Goal: Use online tool/utility: Utilize a website feature to perform a specific function

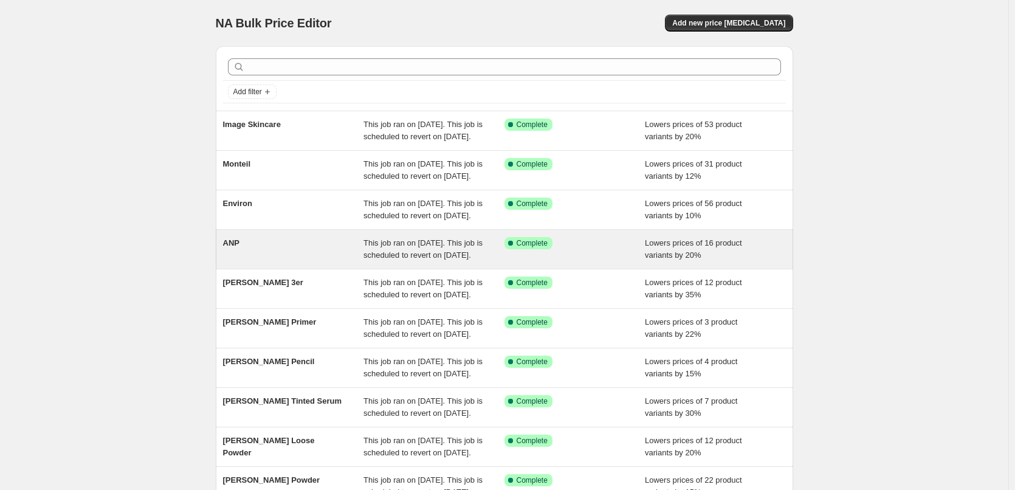
click at [247, 261] on div "ANP" at bounding box center [293, 249] width 141 height 24
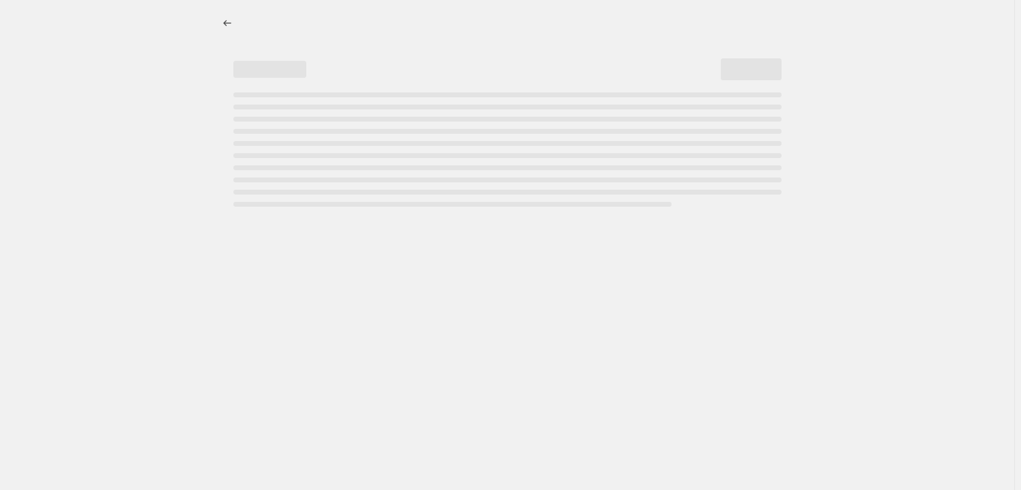
select select "percentage"
select select "vendor"
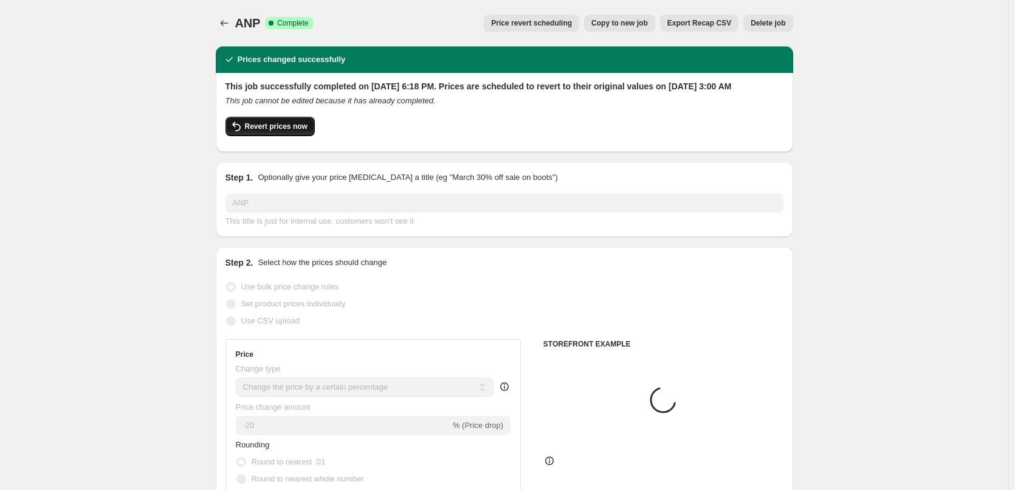
click at [269, 136] on button "Revert prices now" at bounding box center [270, 126] width 89 height 19
checkbox input "false"
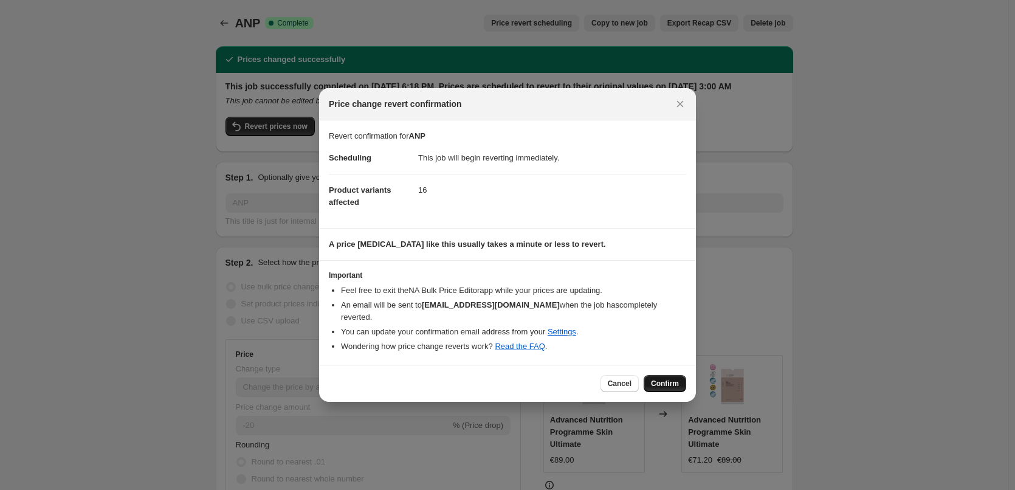
click at [649, 379] on button "Confirm" at bounding box center [665, 383] width 43 height 17
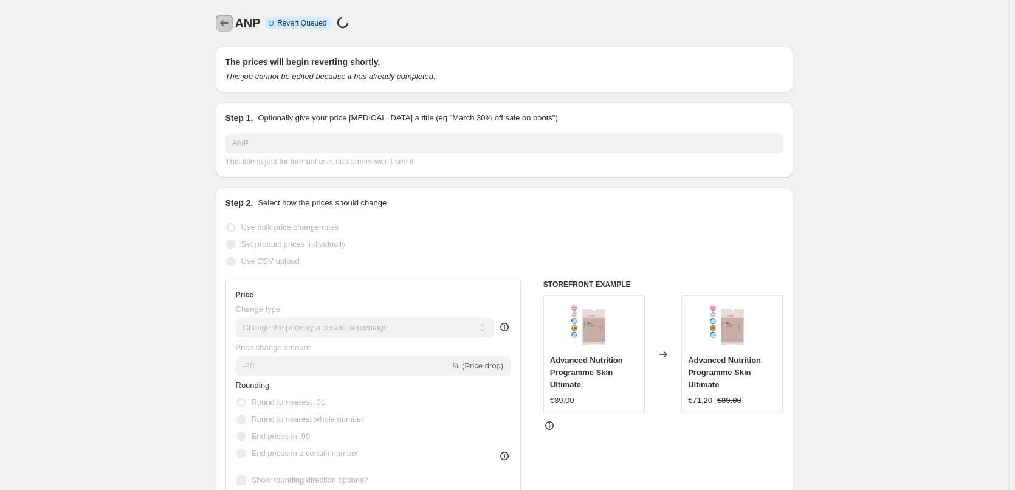
click at [227, 30] on button "Price change jobs" at bounding box center [224, 23] width 17 height 17
